Goal: Information Seeking & Learning: Find specific fact

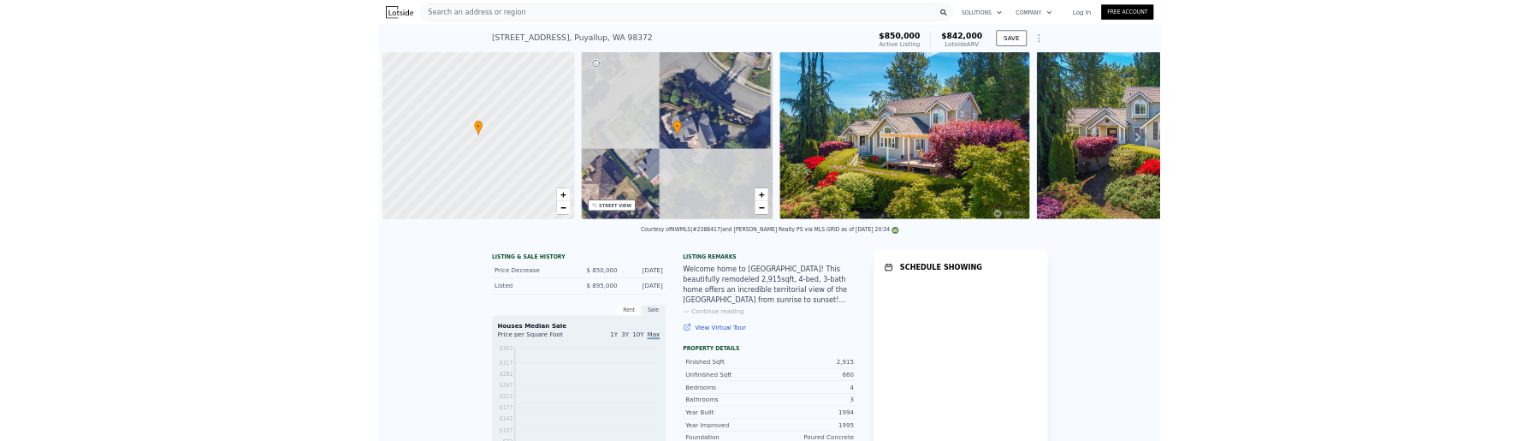
scroll to position [0, 7]
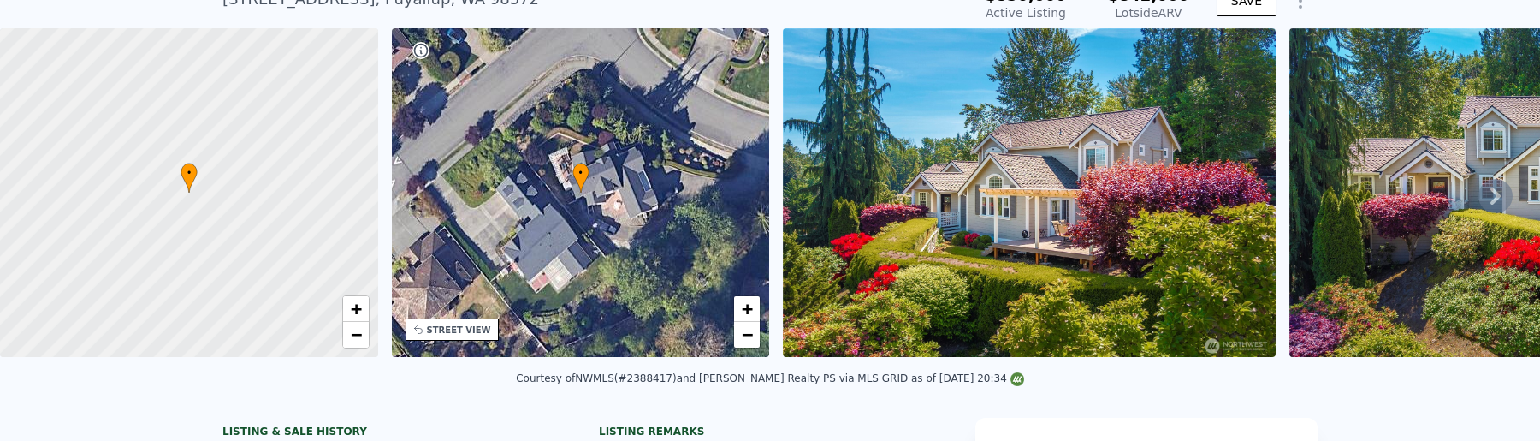
scroll to position [379, 0]
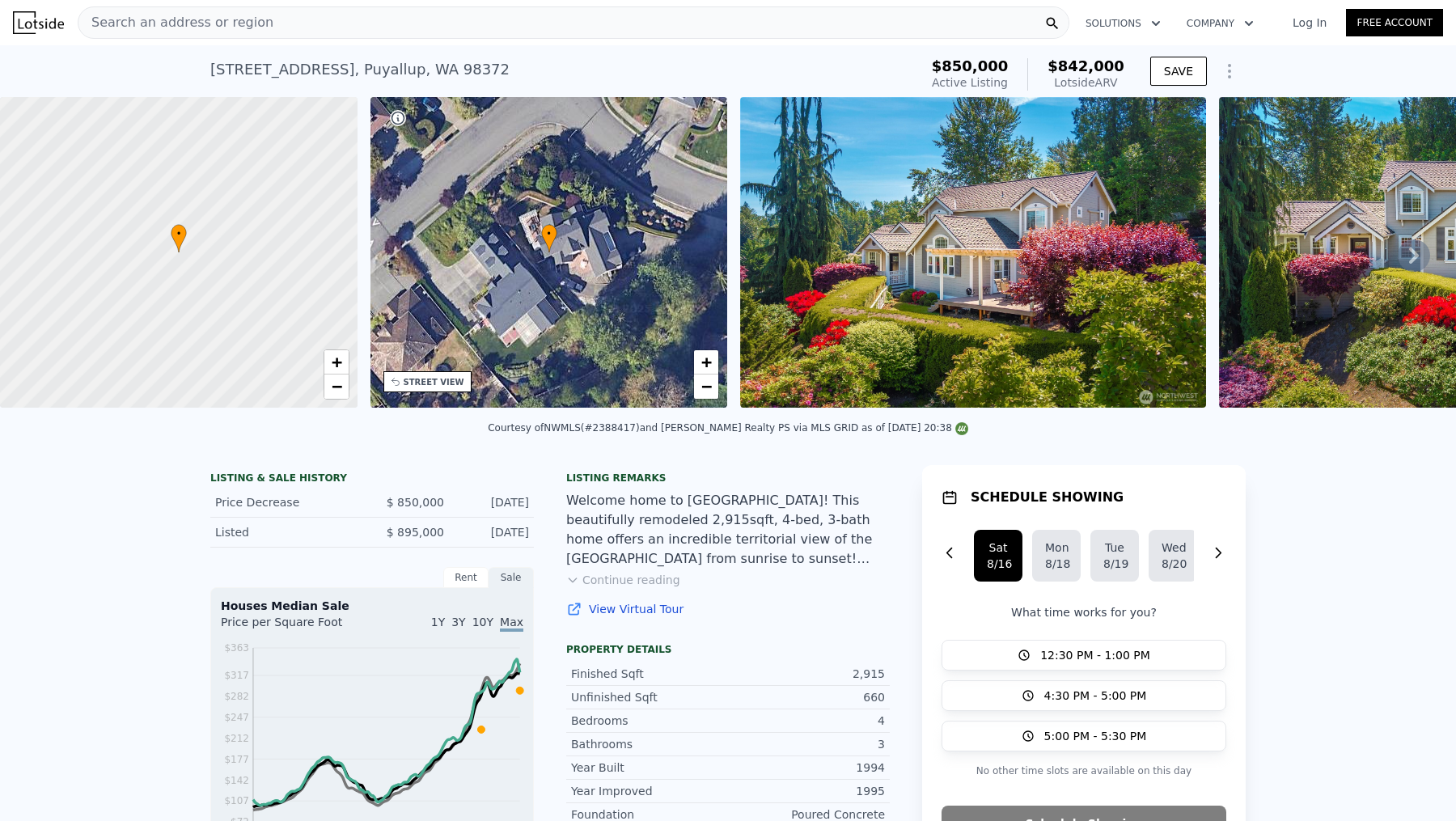
click at [36, 18] on img at bounding box center [39, 23] width 51 height 23
